Goal: Information Seeking & Learning: Learn about a topic

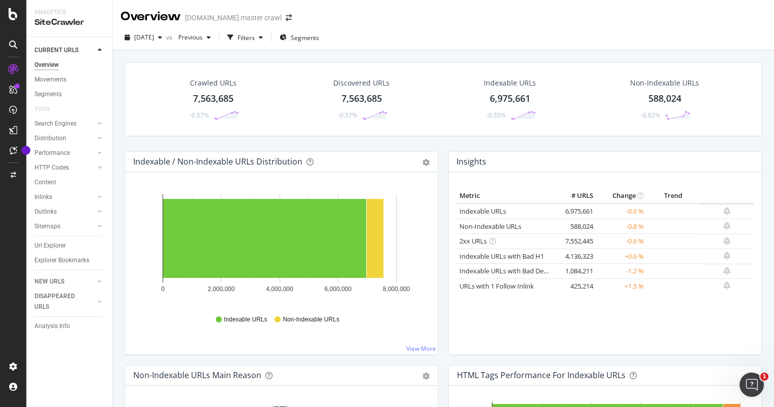
click at [203, 93] on div "7,563,685" at bounding box center [213, 98] width 41 height 13
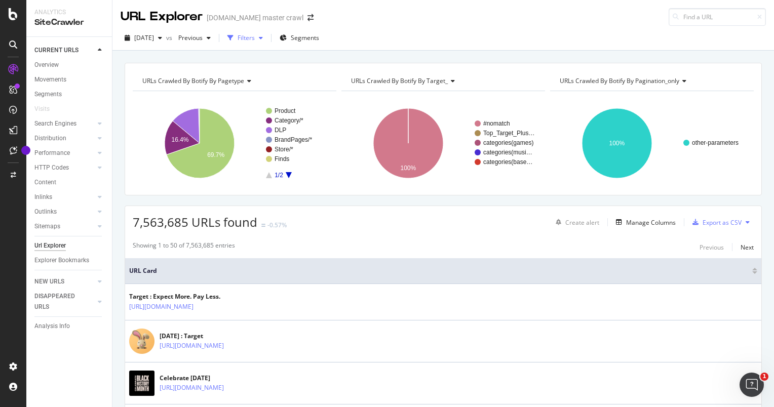
click at [255, 41] on div "Filters" at bounding box center [246, 37] width 17 height 9
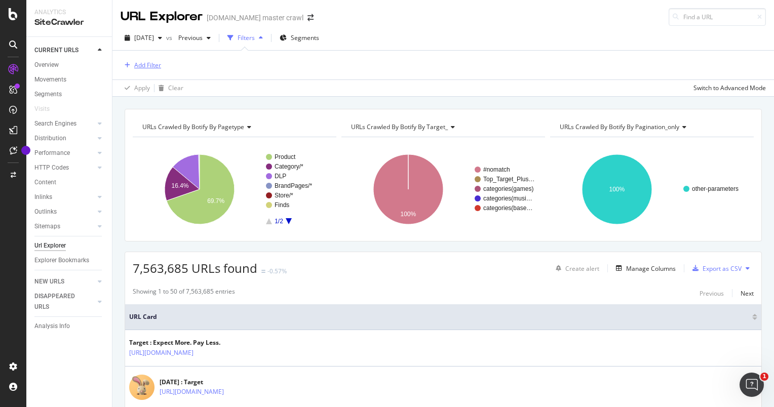
click at [153, 61] on div "Add Filter" at bounding box center [147, 65] width 27 height 9
type input "n"
click at [442, 44] on div "[DATE] vs Previous Filters Segments" at bounding box center [442, 40] width 661 height 20
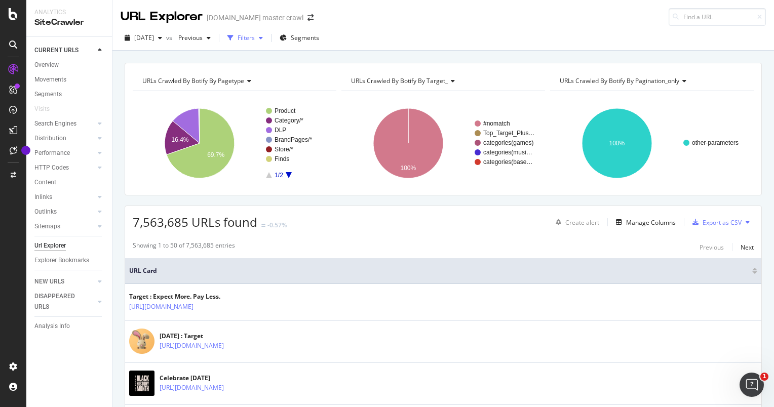
click at [255, 36] on div "Filters" at bounding box center [246, 37] width 17 height 9
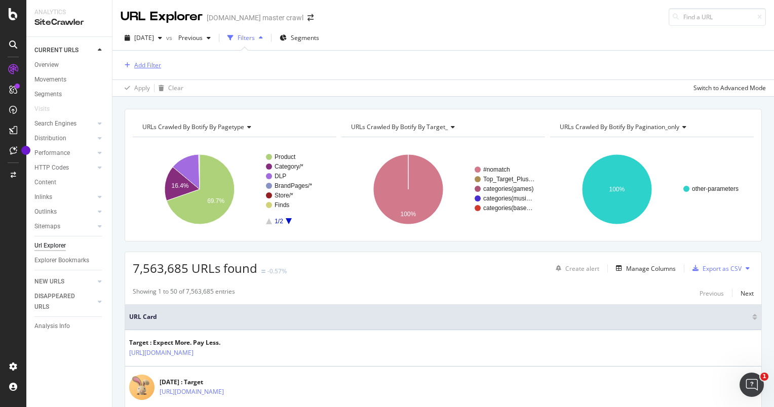
click at [153, 64] on div "Add Filter" at bounding box center [147, 65] width 27 height 9
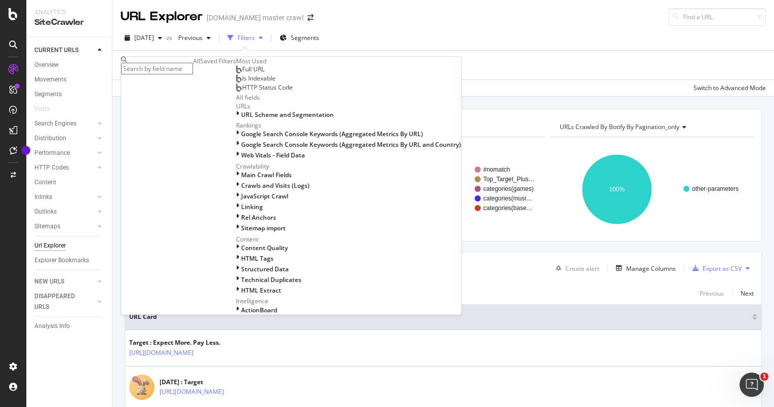
click at [236, 73] on div "Full URL" at bounding box center [250, 69] width 28 height 8
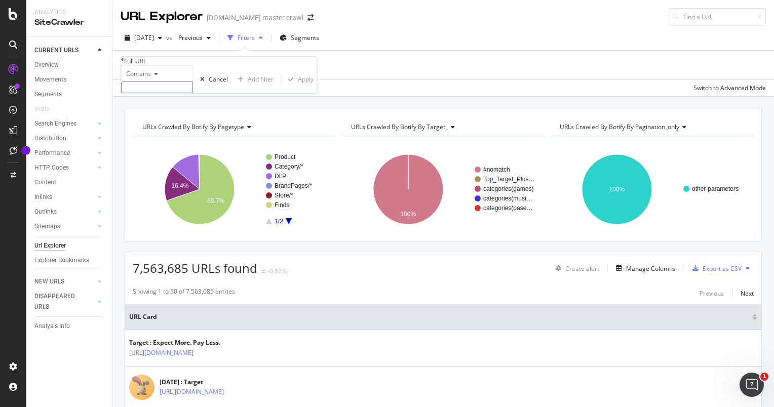
click at [189, 93] on input "text" at bounding box center [157, 88] width 72 height 12
type input "/tv/"
click at [298, 87] on div "Apply" at bounding box center [306, 82] width 16 height 9
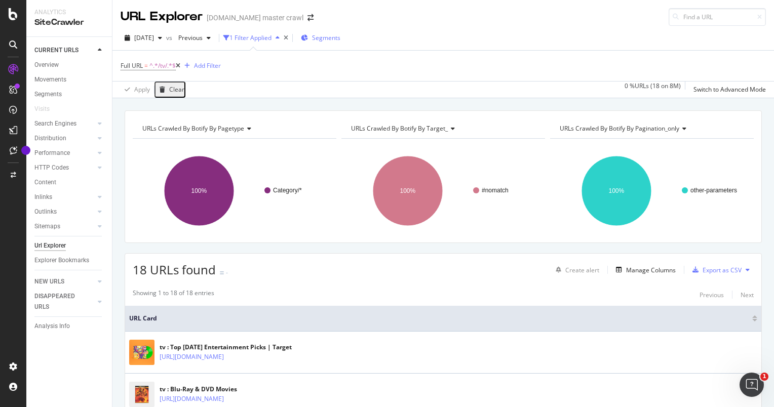
click at [340, 34] on span "Segments" at bounding box center [326, 37] width 28 height 9
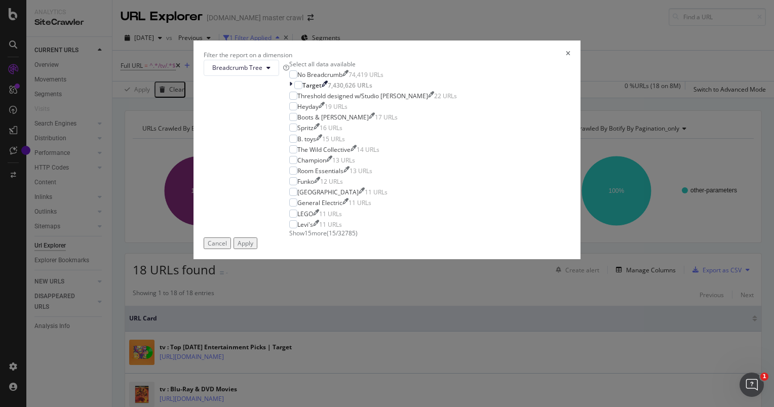
click at [481, 36] on div "Filter the report on a dimension Breadcrumb Tree Select all data available No B…" at bounding box center [387, 203] width 774 height 407
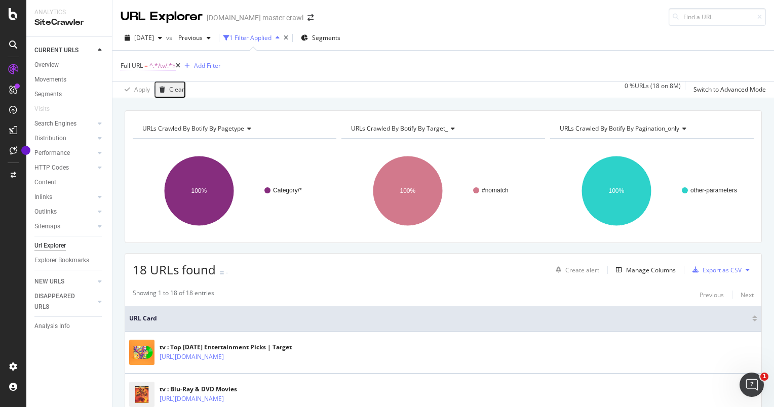
click at [161, 70] on span "^.*/tv/.*$" at bounding box center [162, 66] width 26 height 14
click at [146, 92] on input "/tv/" at bounding box center [157, 87] width 72 height 12
type input "/tvs/"
click at [298, 86] on div "Apply" at bounding box center [306, 81] width 16 height 9
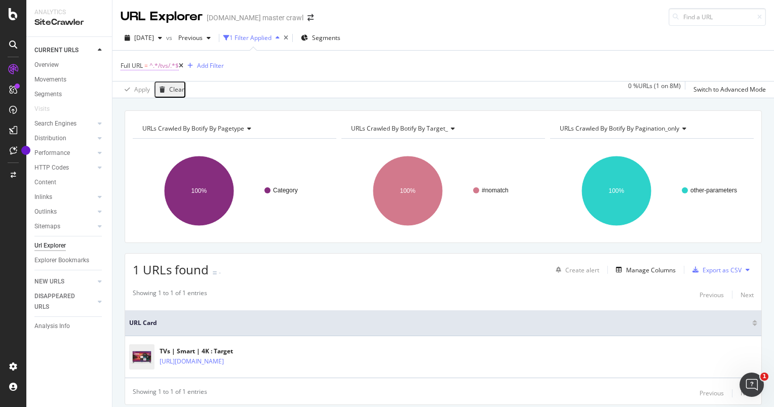
click at [161, 69] on span "^.*/tvs/.*$" at bounding box center [163, 66] width 29 height 14
click at [170, 92] on input "/tvs/" at bounding box center [157, 87] width 72 height 12
paste input "tvs-home-theater-electronics"
type input "tvs-home-theater-electronics"
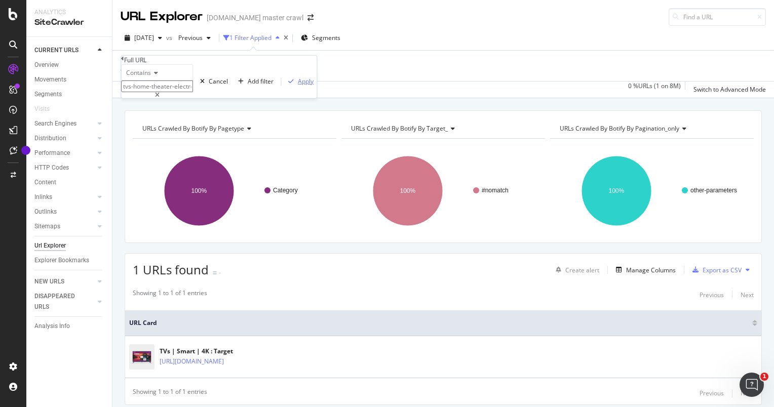
click at [298, 86] on div "Apply" at bounding box center [306, 81] width 16 height 9
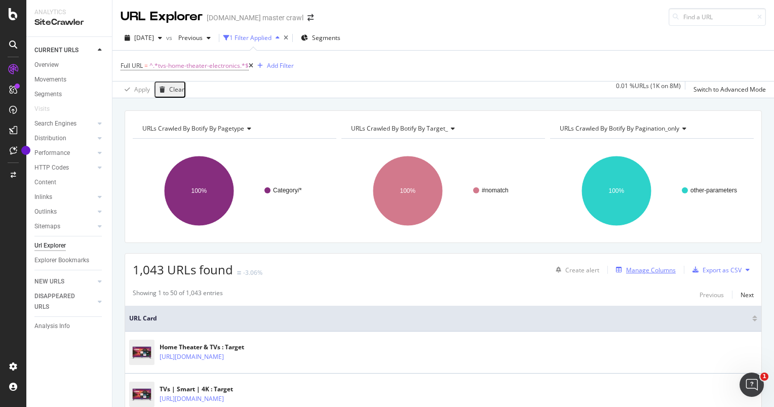
click at [648, 273] on div "Manage Columns" at bounding box center [644, 269] width 64 height 11
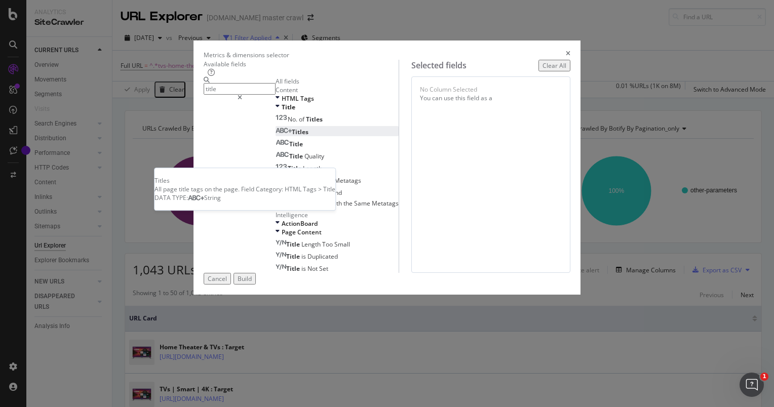
type input "title"
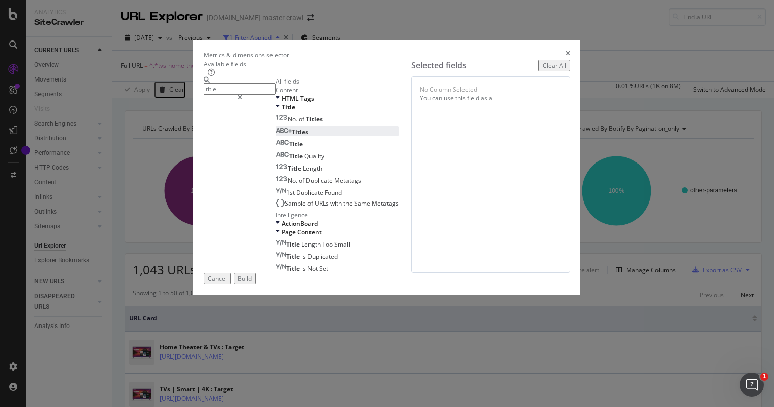
click at [275, 136] on div "Titles" at bounding box center [291, 132] width 33 height 9
click at [275, 148] on div "Title" at bounding box center [288, 144] width 27 height 9
click at [252, 283] on div "Build" at bounding box center [245, 278] width 14 height 9
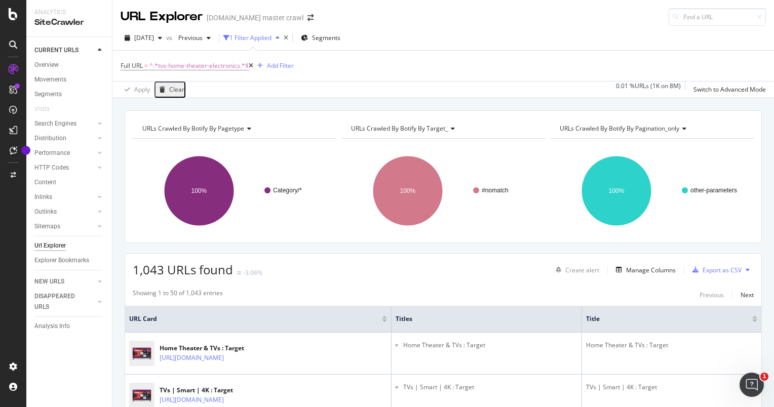
click at [601, 300] on div "Showing 1 to 50 of 1,043 entries Previous Next" at bounding box center [443, 295] width 636 height 12
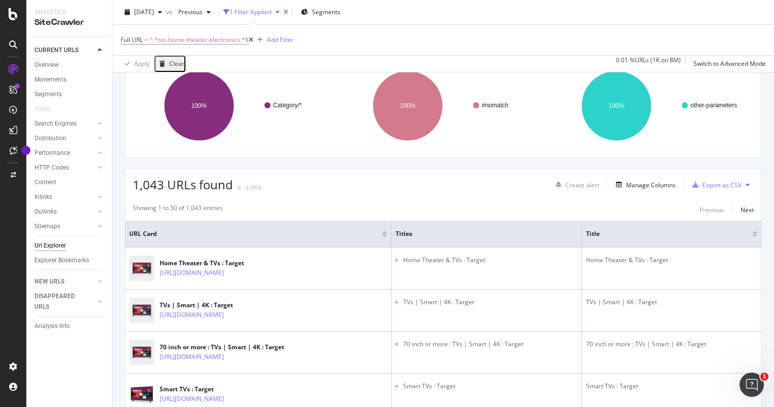
scroll to position [32, 0]
